Goal: Information Seeking & Learning: Learn about a topic

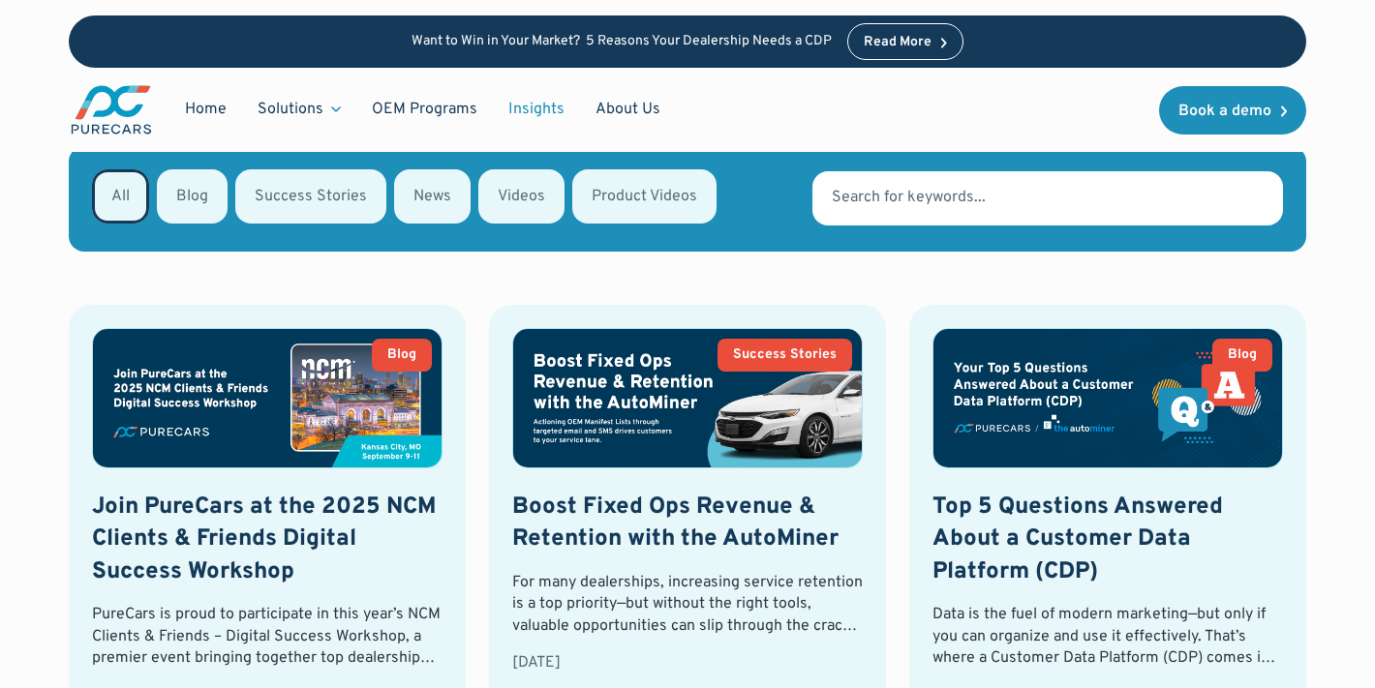
scroll to position [298, 0]
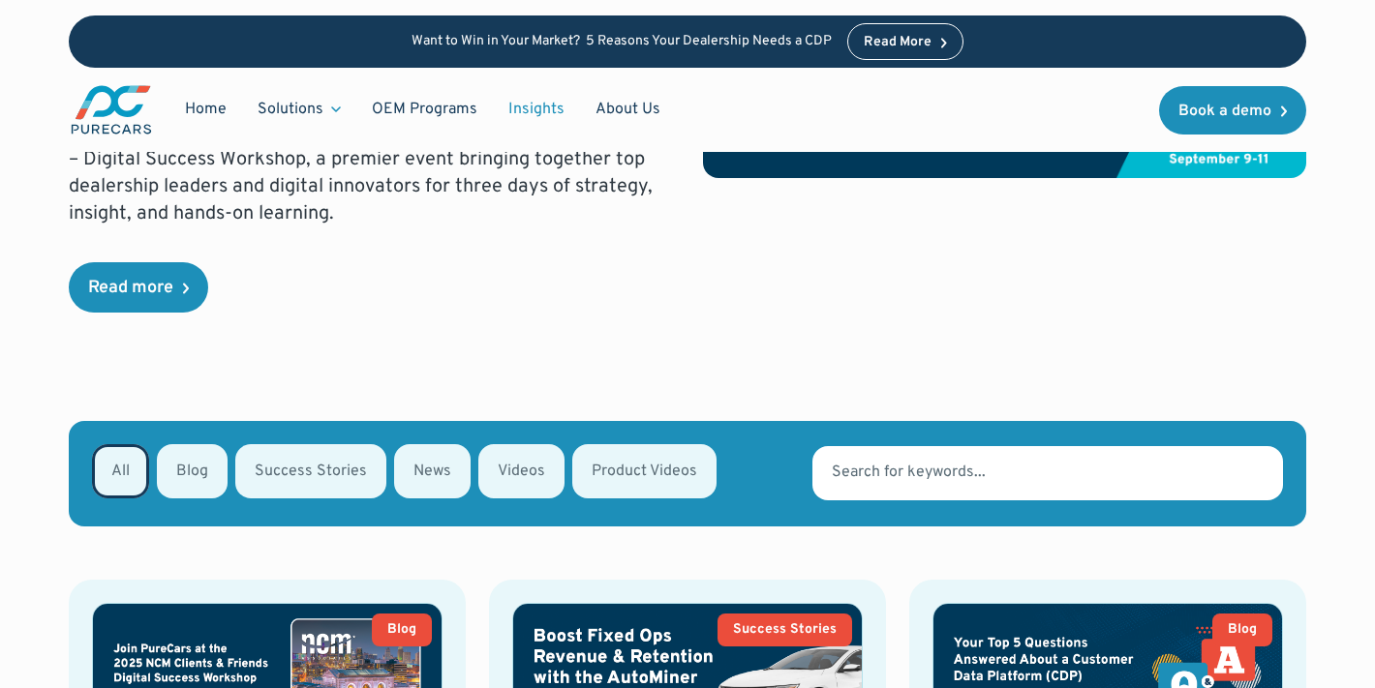
click at [193, 473] on div "Email Form" at bounding box center [192, 471] width 71 height 54
click at [189, 473] on input "Blog" at bounding box center [182, 470] width 13 height 13
radio input "true"
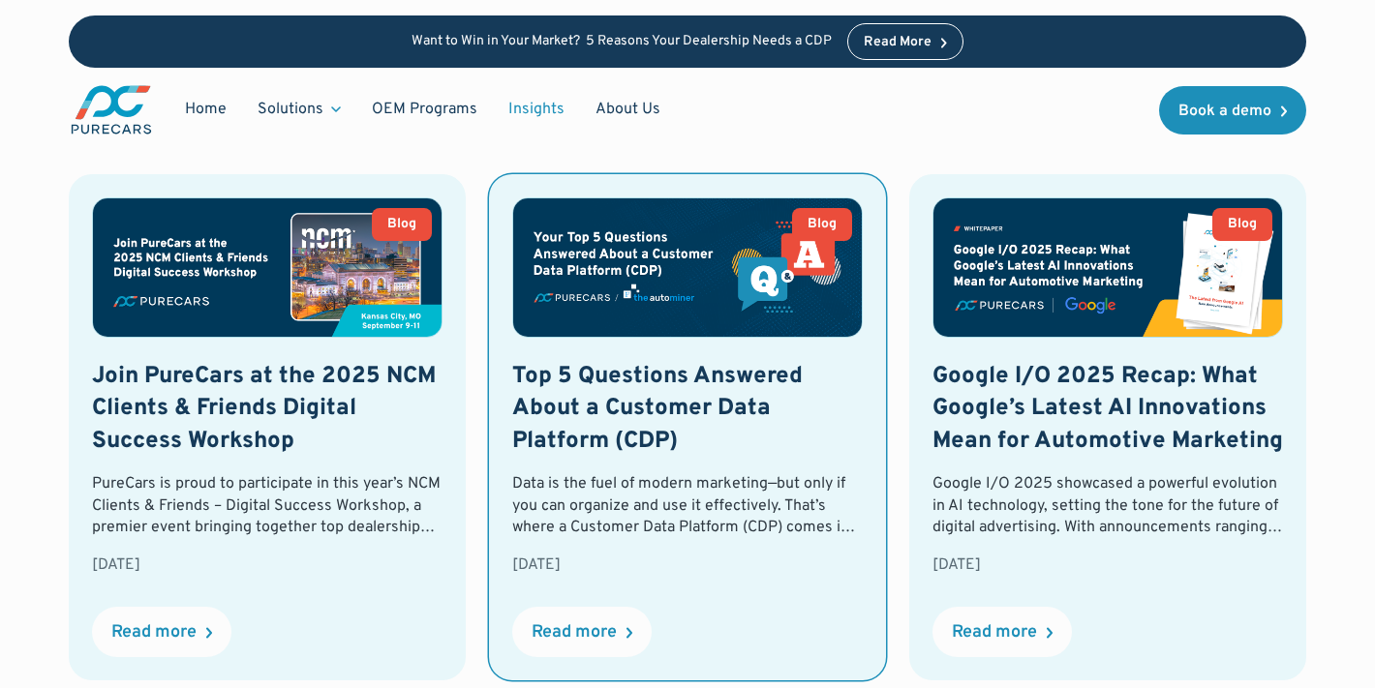
scroll to position [719, 0]
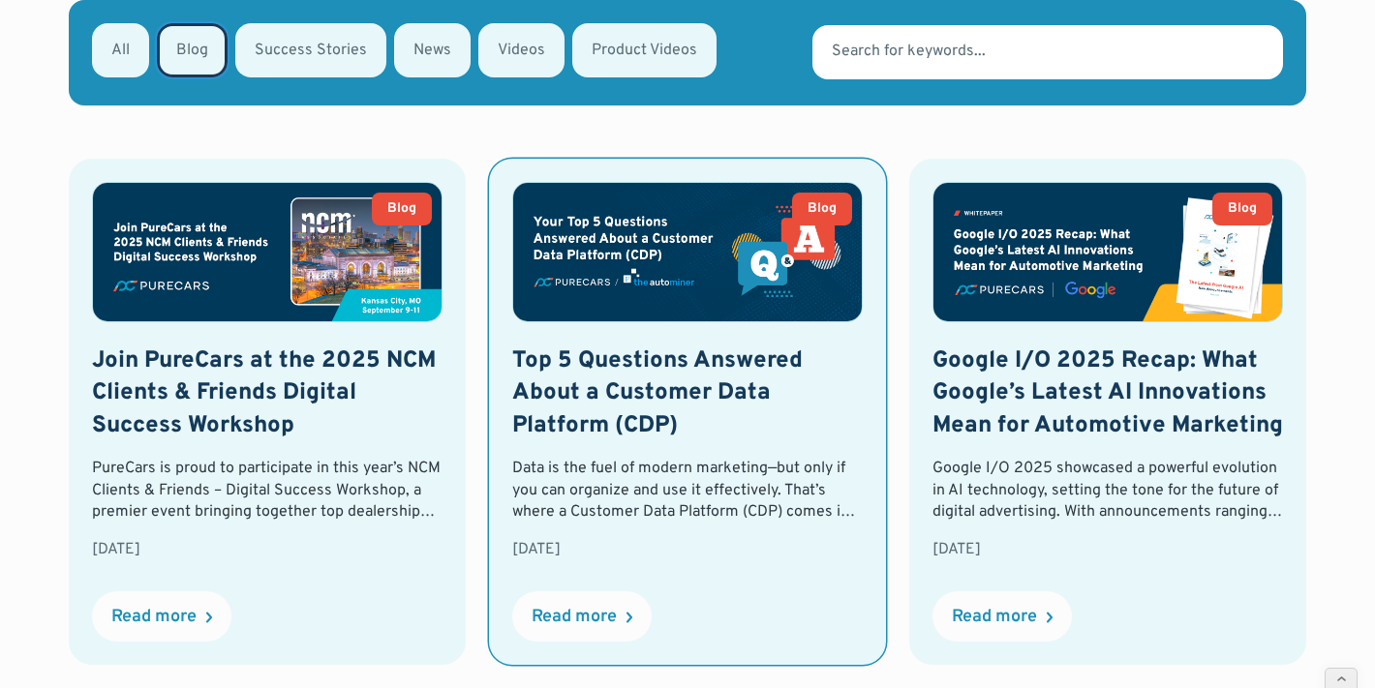
click at [656, 485] on div "Data is the fuel of modern marketing—but only if you can organize and use it ef…" at bounding box center [687, 490] width 350 height 65
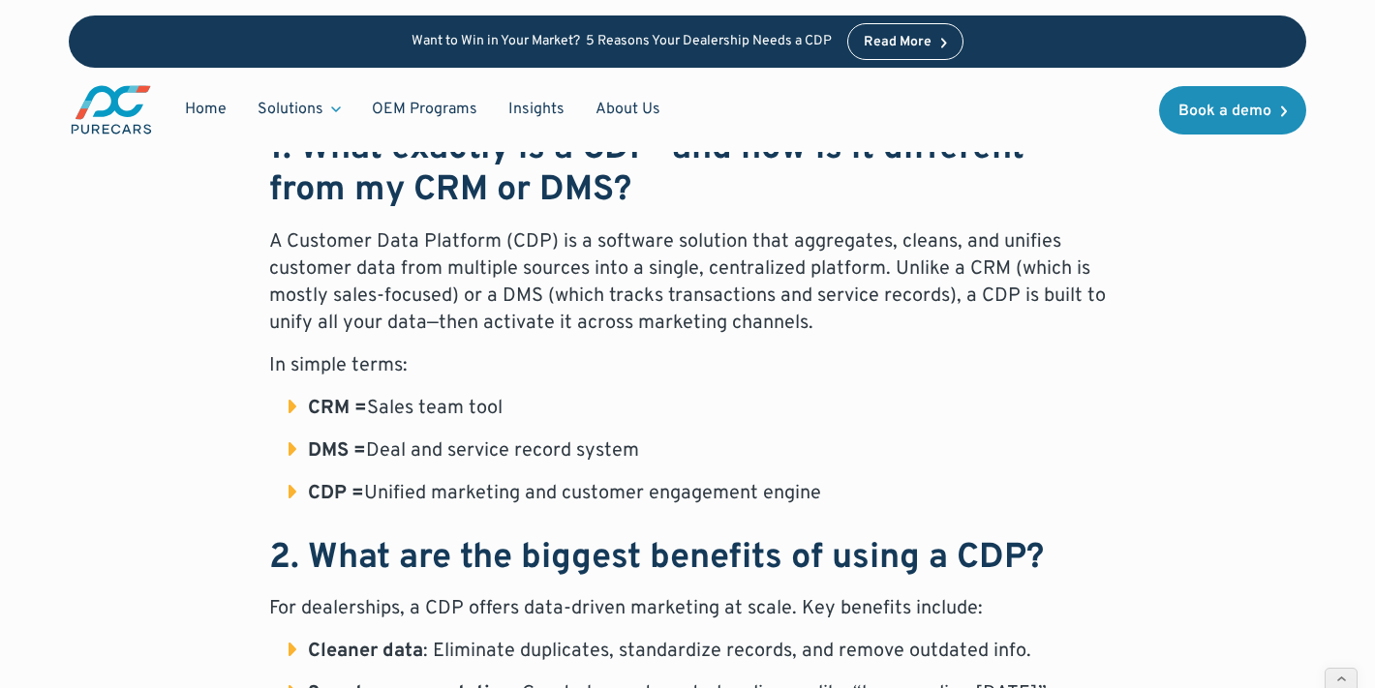
scroll to position [1105, 0]
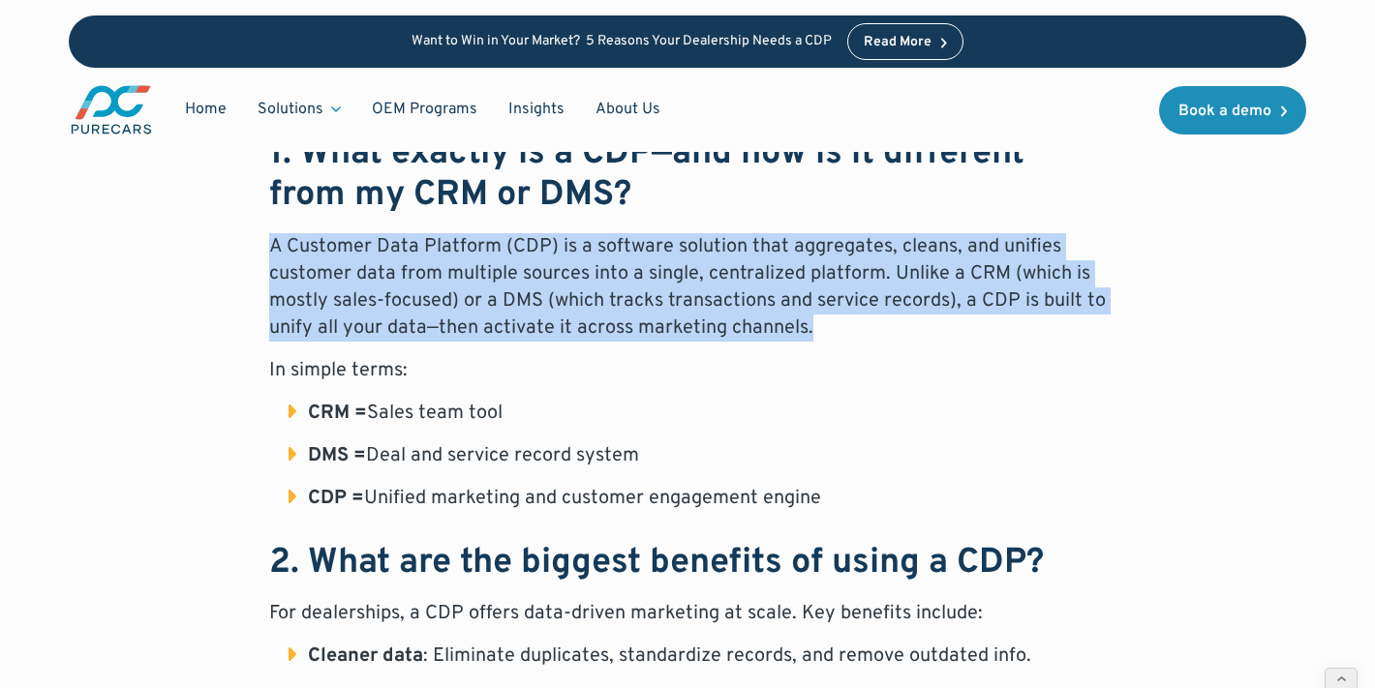
drag, startPoint x: 273, startPoint y: 243, endPoint x: 860, endPoint y: 318, distance: 591.5
click at [860, 318] on p "A Customer Data Platform (CDP) is a software solution that aggregates, cleans, …" at bounding box center [687, 287] width 836 height 108
copy p "A Customer Data Platform (CDP) is a software solution that aggregates, cleans, …"
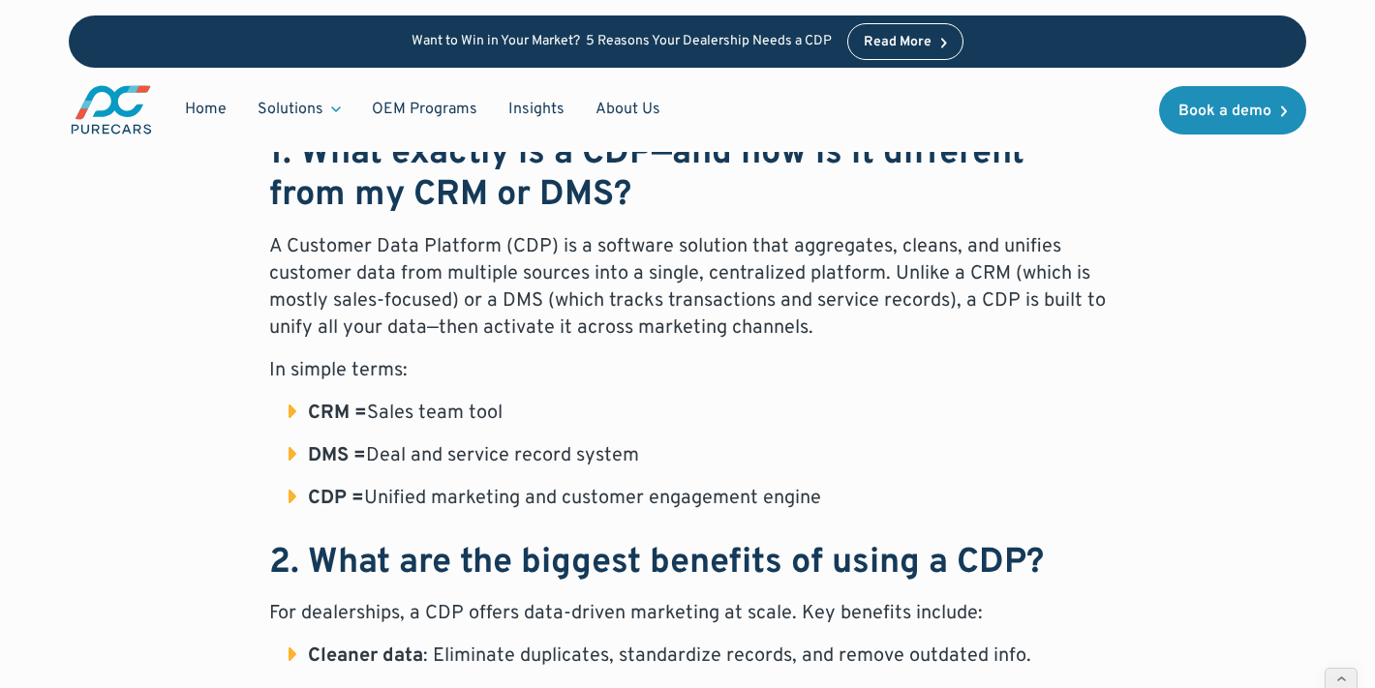
click at [444, 420] on li "CRM = Sales team tool" at bounding box center [696, 413] width 817 height 27
